Goal: Contribute content: Add original content to the website for others to see

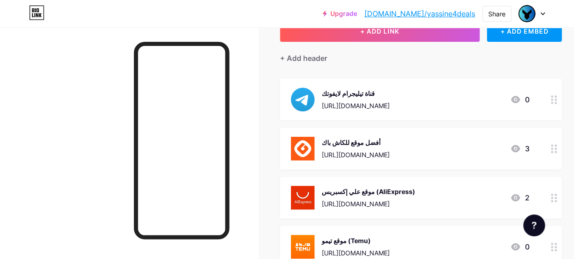
scroll to position [66, 0]
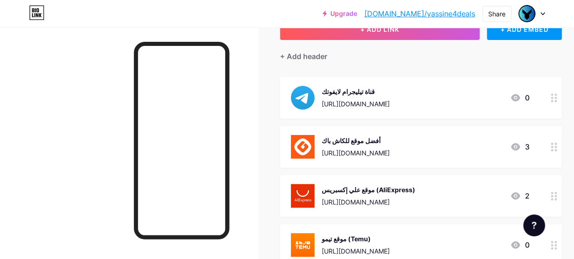
drag, startPoint x: 494, startPoint y: 98, endPoint x: 510, endPoint y: 87, distance: 20.1
click at [510, 87] on div "قناة تيليجرام لايفوتك [URL][DOMAIN_NAME] 0" at bounding box center [410, 98] width 238 height 24
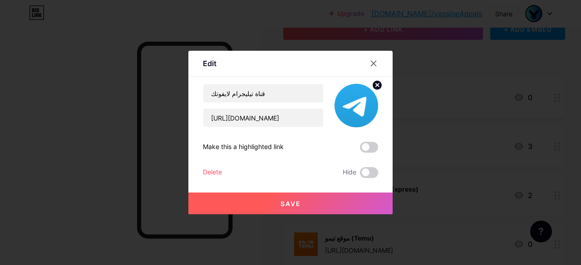
click at [212, 166] on div "قناة تيليجرام لايفوتك [URL][DOMAIN_NAME] Make this a highlighted link Delete Hi…" at bounding box center [290, 131] width 175 height 94
click at [216, 173] on div "Delete" at bounding box center [212, 172] width 19 height 11
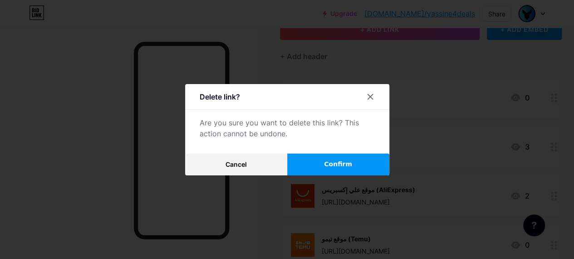
click at [327, 167] on button "Confirm" at bounding box center [338, 164] width 102 height 22
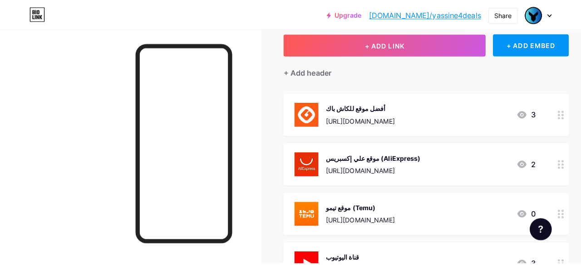
scroll to position [48, 0]
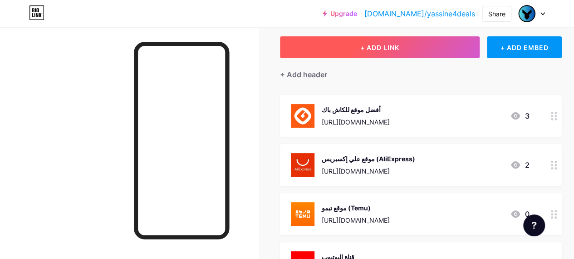
click at [460, 51] on button "+ ADD LINK" at bounding box center [380, 47] width 200 height 22
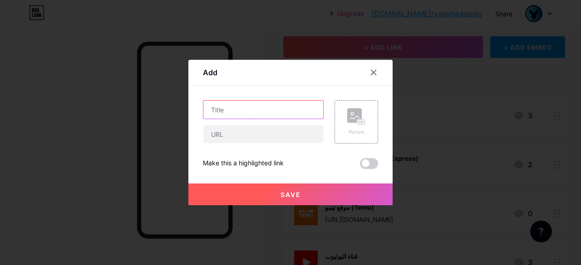
click at [288, 112] on input "text" at bounding box center [263, 110] width 120 height 18
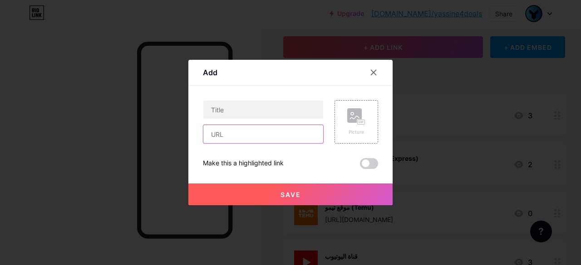
click at [279, 138] on input "text" at bounding box center [263, 134] width 120 height 18
click at [280, 141] on input "text" at bounding box center [263, 134] width 120 height 18
paste input "[URL][DOMAIN_NAME]"
type input "[URL][DOMAIN_NAME]"
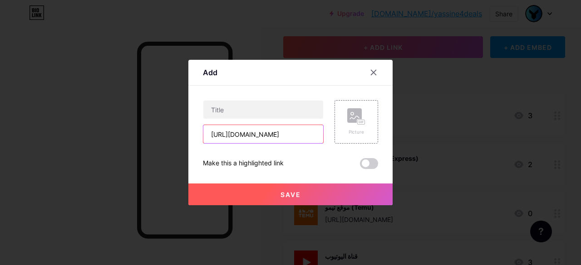
click at [283, 139] on input "[URL][DOMAIN_NAME]" at bounding box center [263, 134] width 120 height 18
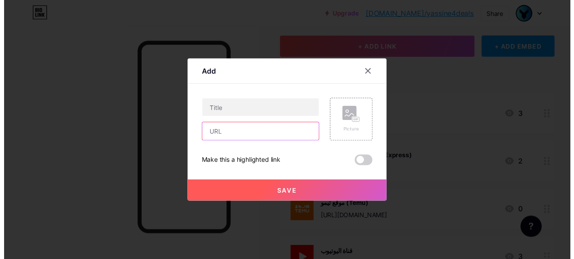
scroll to position [0, 0]
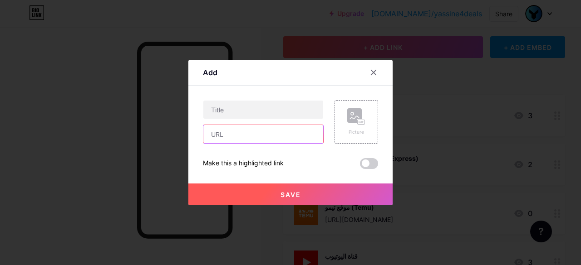
paste input "[DOMAIN_NAME][URL]"
type input "[DOMAIN_NAME][URL]"
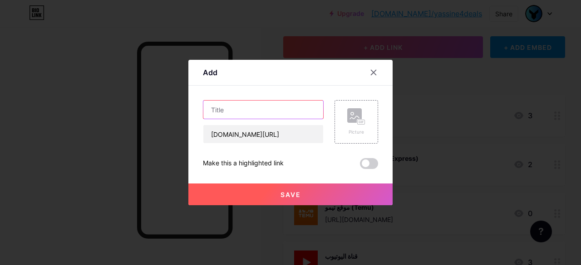
click at [277, 111] on input "text" at bounding box center [263, 110] width 120 height 18
paste input "لدعمي على منصة كوفي"
type input "لدعمي على منصة كوفي"
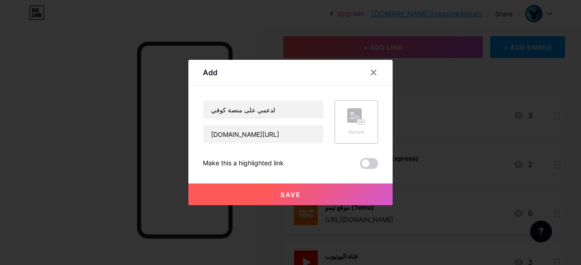
click at [342, 122] on div "Picture" at bounding box center [356, 122] width 44 height 44
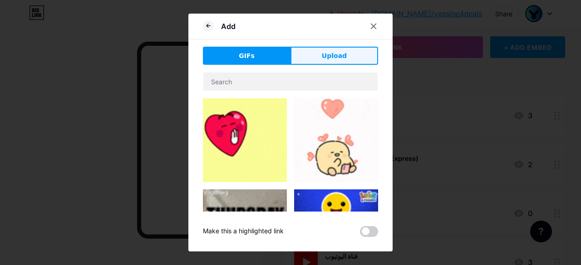
click at [332, 56] on span "Upload" at bounding box center [334, 56] width 25 height 10
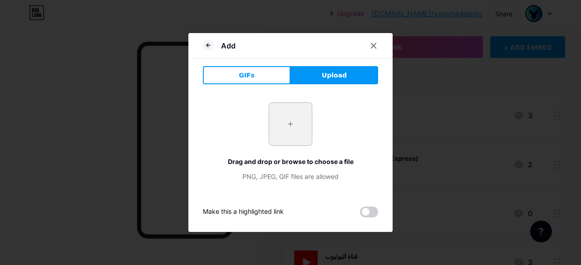
click at [292, 126] on input "file" at bounding box center [290, 124] width 43 height 43
type input "C:\fakepath\Ko-Fi Logo.png"
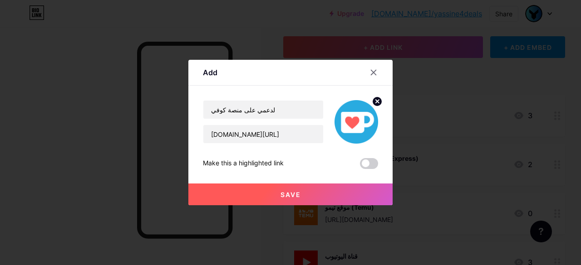
click at [337, 193] on button "Save" at bounding box center [290, 195] width 204 height 22
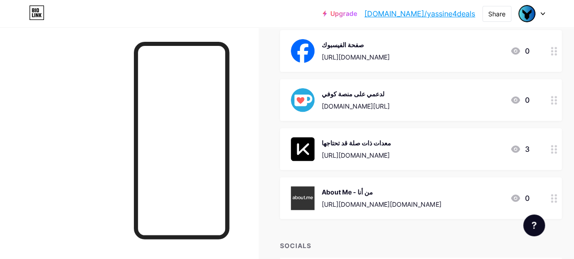
scroll to position [305, 0]
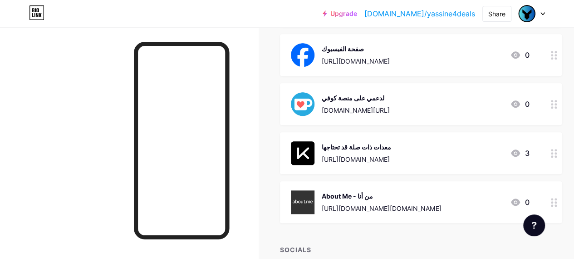
click at [415, 18] on link "[DOMAIN_NAME]/yassine4deals" at bounding box center [419, 13] width 111 height 11
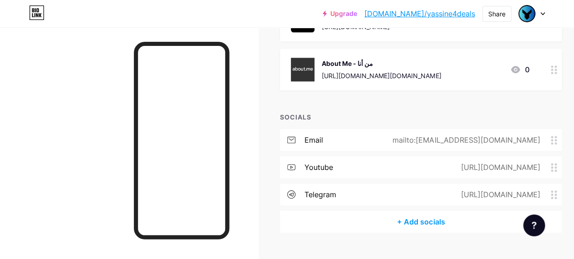
scroll to position [456, 0]
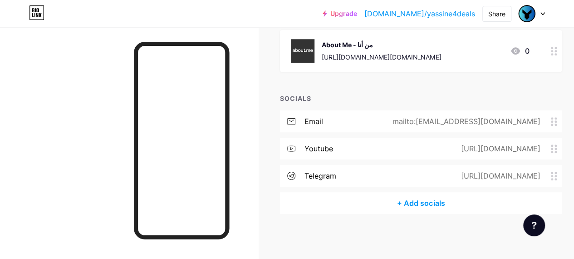
click at [557, 175] on icon at bounding box center [554, 175] width 6 height 9
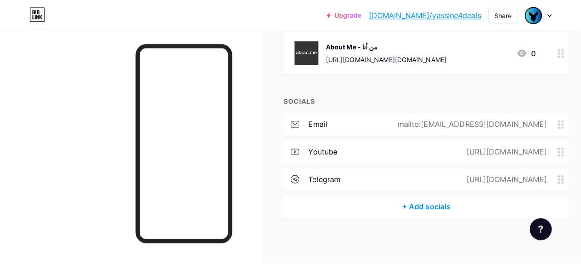
scroll to position [449, 0]
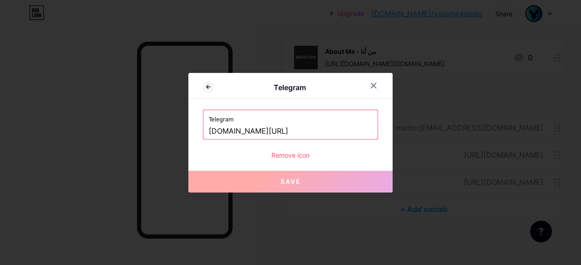
click at [301, 154] on div "Remove icon" at bounding box center [290, 156] width 175 height 10
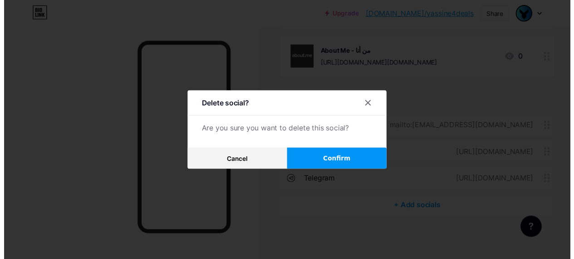
scroll to position [456, 0]
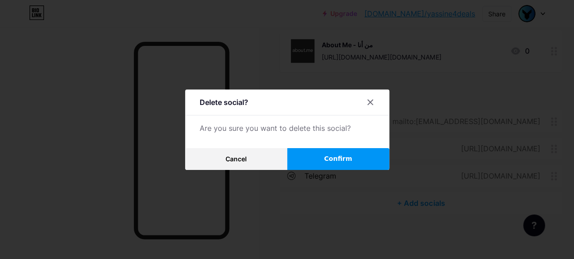
click at [327, 166] on button "Confirm" at bounding box center [338, 159] width 102 height 22
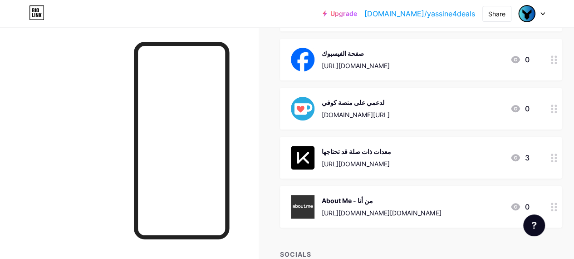
scroll to position [299, 0]
